Goal: Check status: Check status

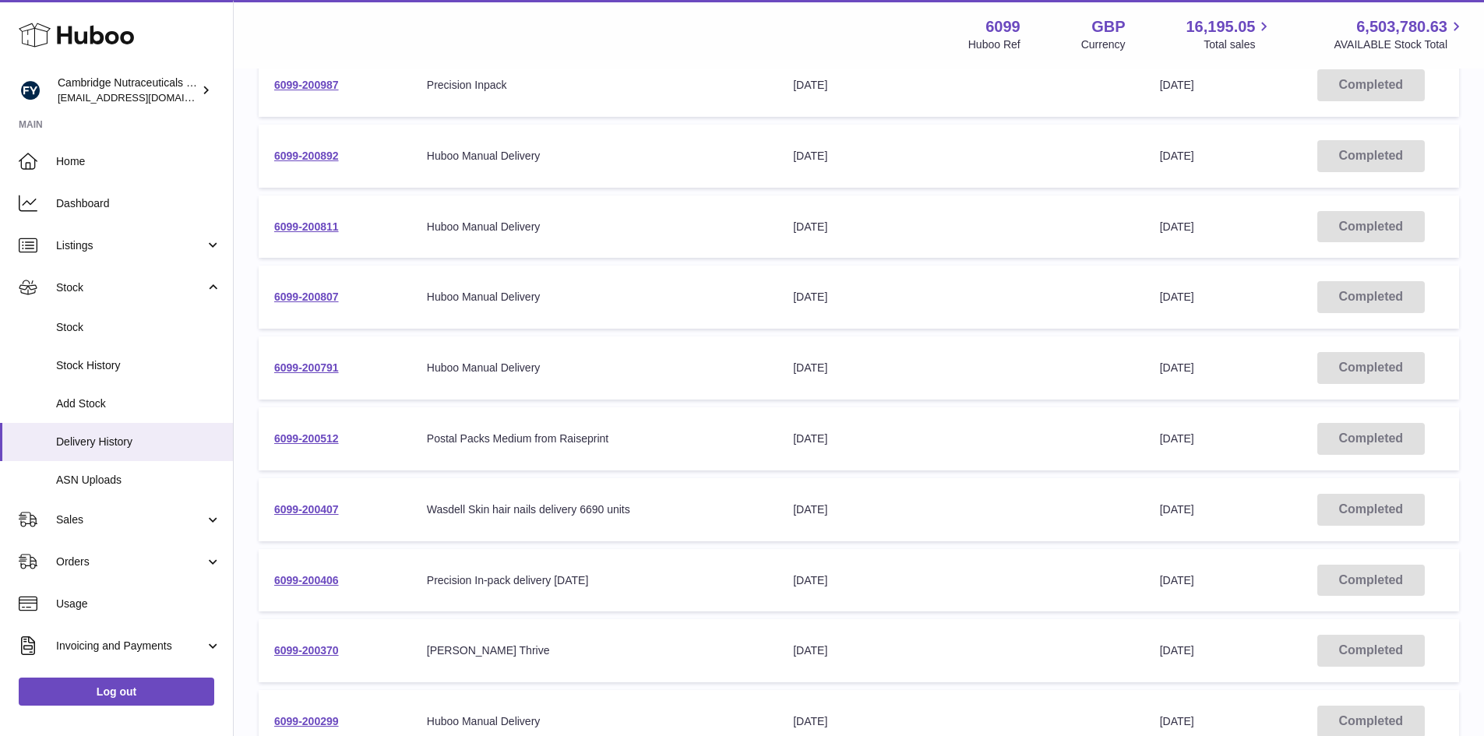
scroll to position [312, 0]
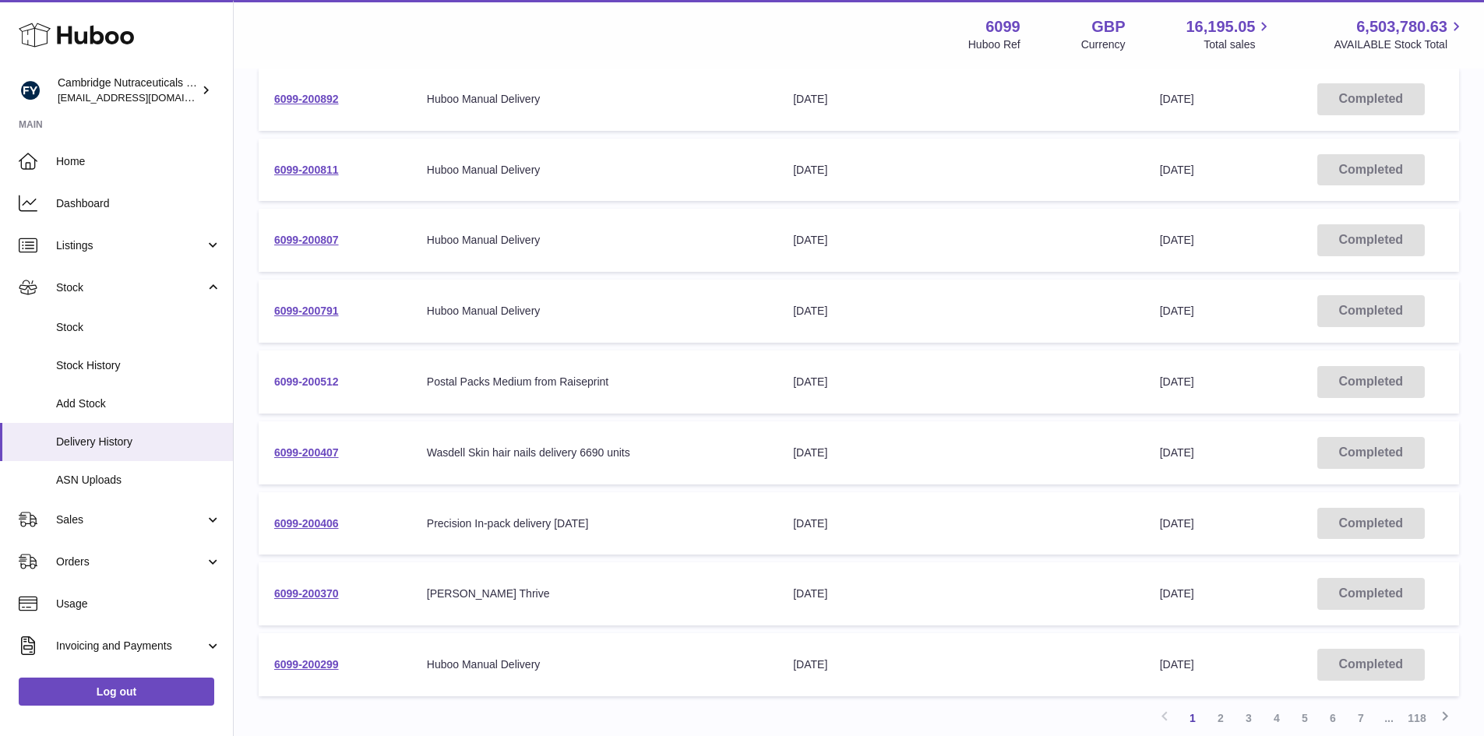
click at [312, 384] on link "6099-200512" at bounding box center [306, 381] width 65 height 12
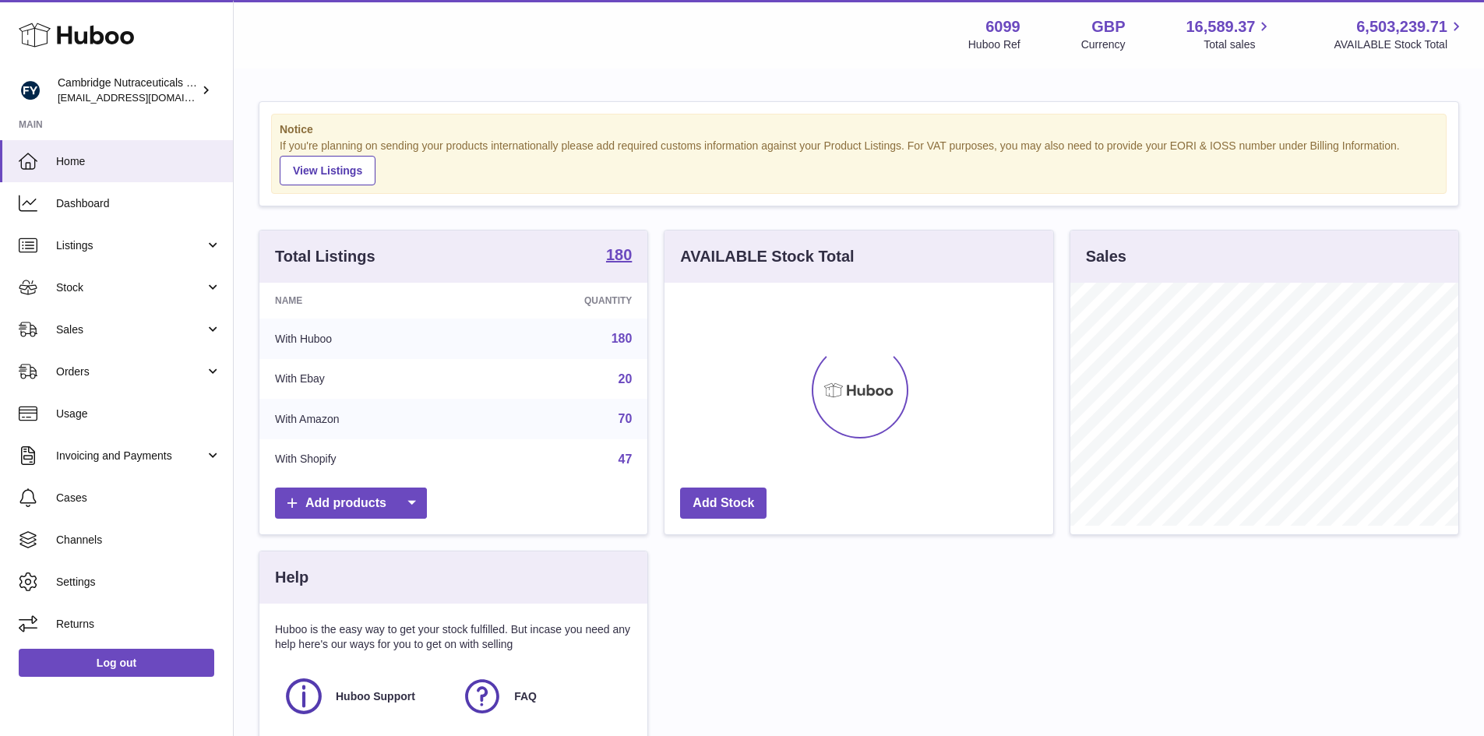
scroll to position [243, 389]
click at [104, 286] on span "Stock" at bounding box center [130, 287] width 149 height 15
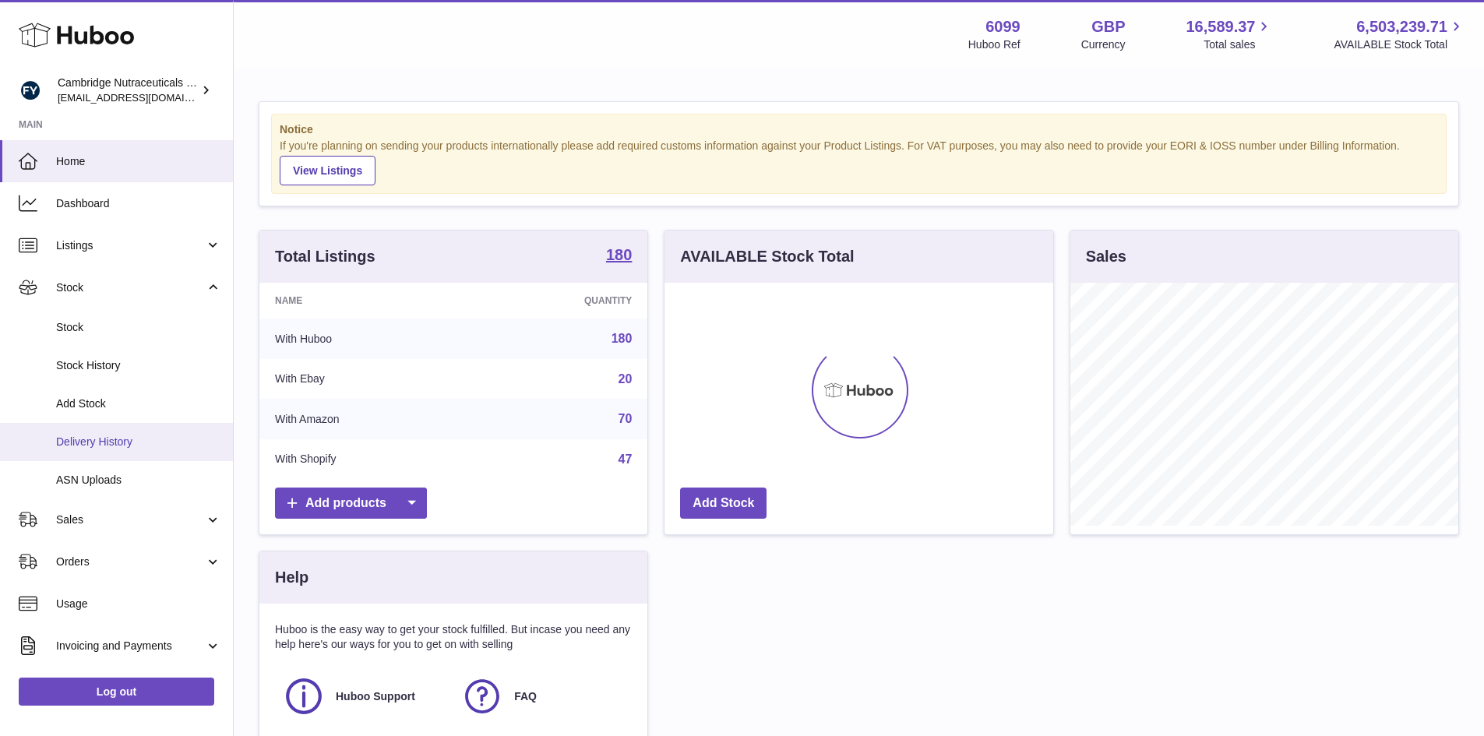
click at [118, 435] on span "Delivery History" at bounding box center [138, 442] width 165 height 15
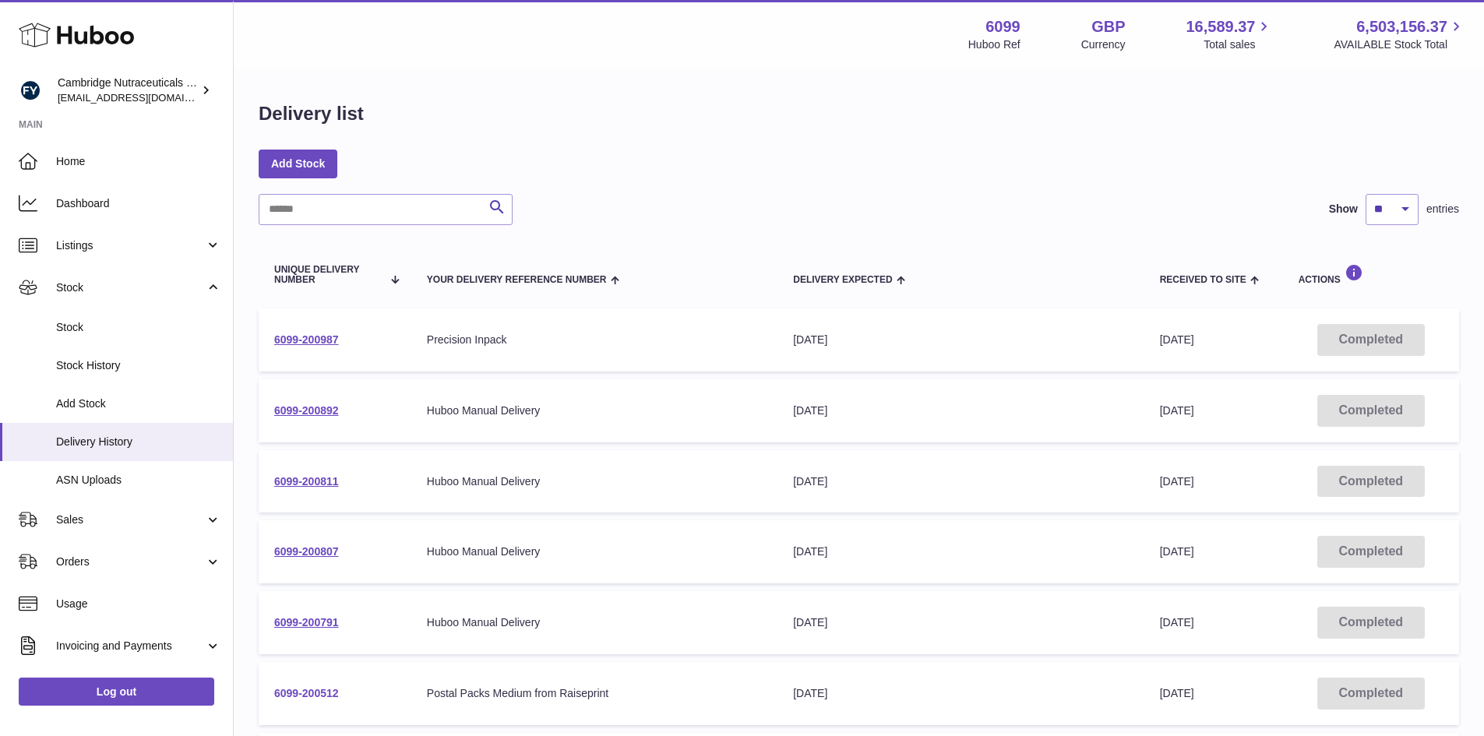
click at [318, 687] on link "6099-200512" at bounding box center [306, 693] width 65 height 12
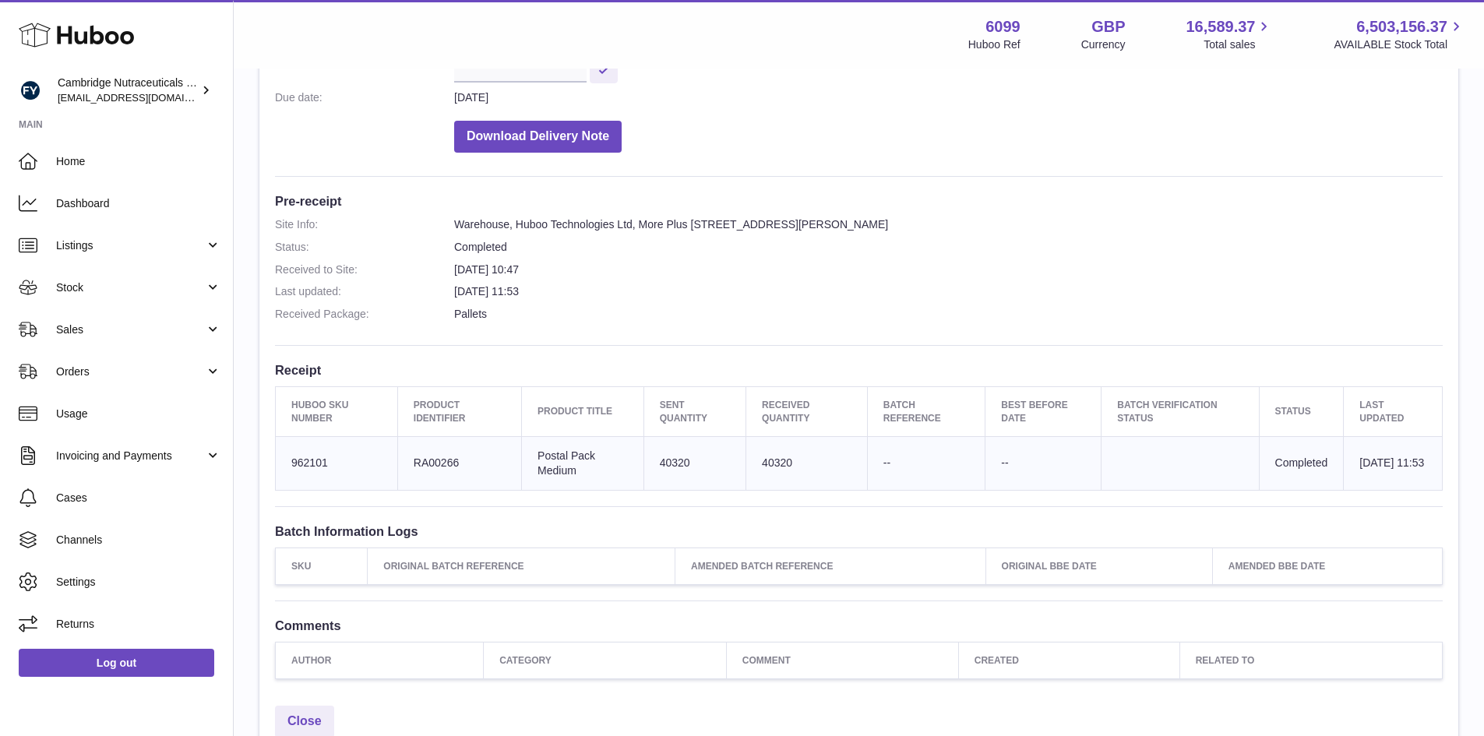
scroll to position [312, 0]
